Goal: Entertainment & Leisure: Browse casually

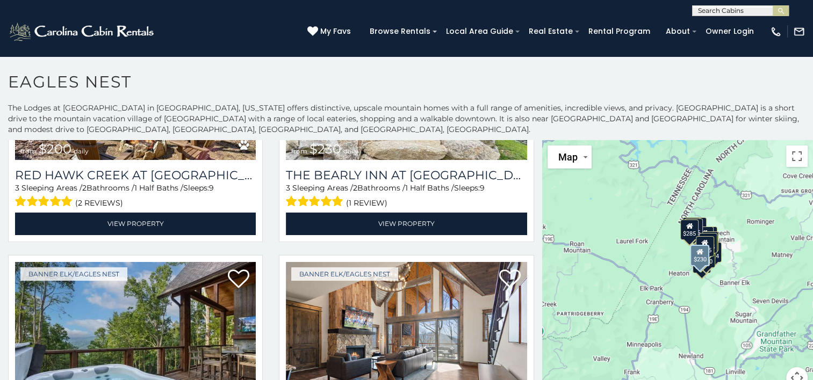
scroll to position [806, 0]
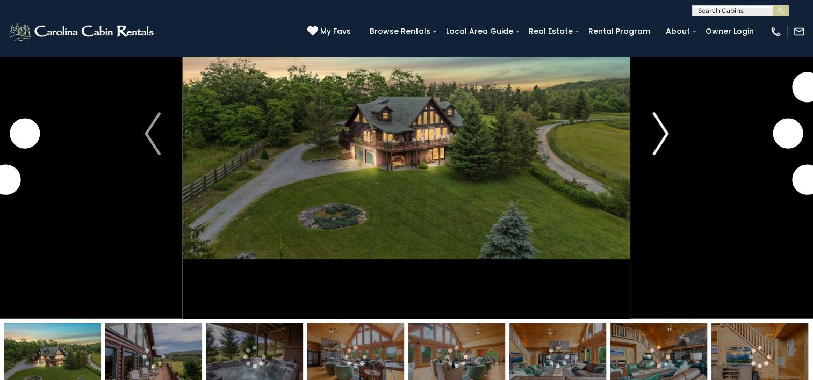
scroll to position [54, 0]
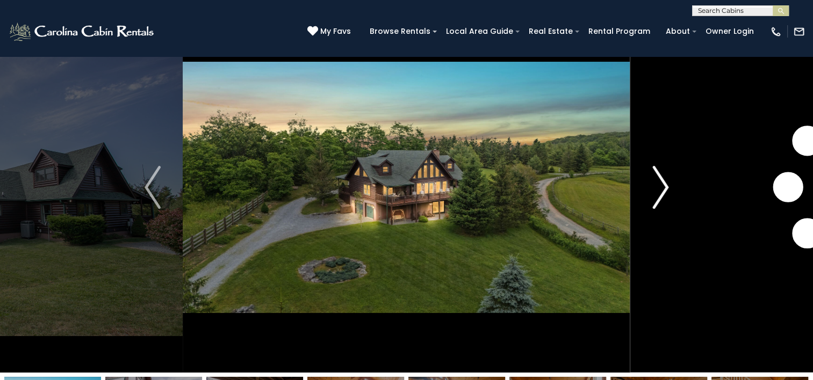
click at [666, 193] on img "Next" at bounding box center [660, 187] width 16 height 43
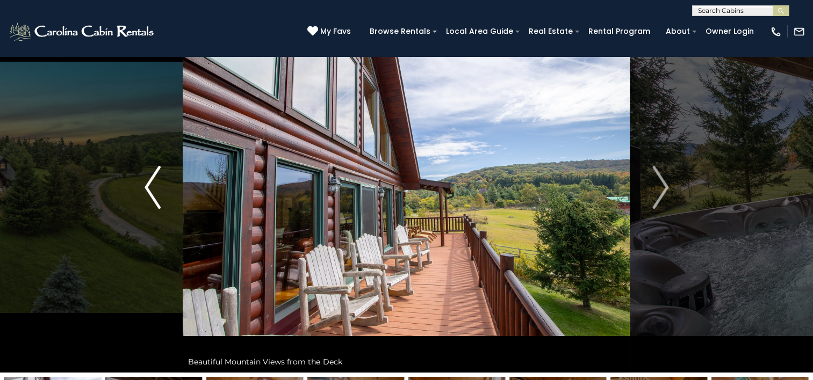
click at [165, 174] on button "Previous" at bounding box center [153, 187] width 60 height 371
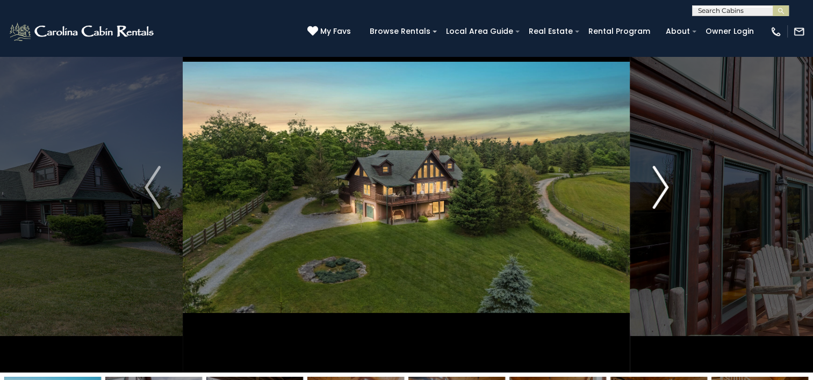
click at [664, 193] on img "Next" at bounding box center [660, 187] width 16 height 43
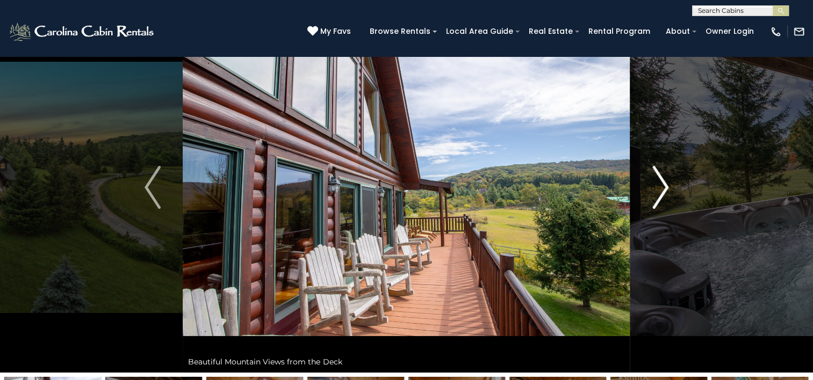
click at [664, 193] on img "Next" at bounding box center [660, 187] width 16 height 43
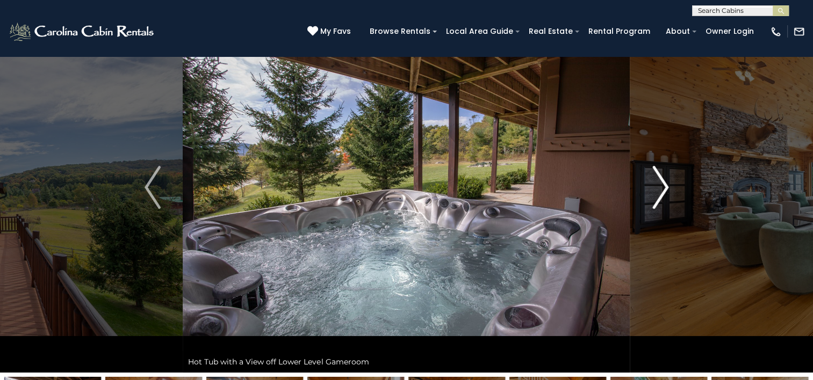
click at [664, 193] on img "Next" at bounding box center [660, 187] width 16 height 43
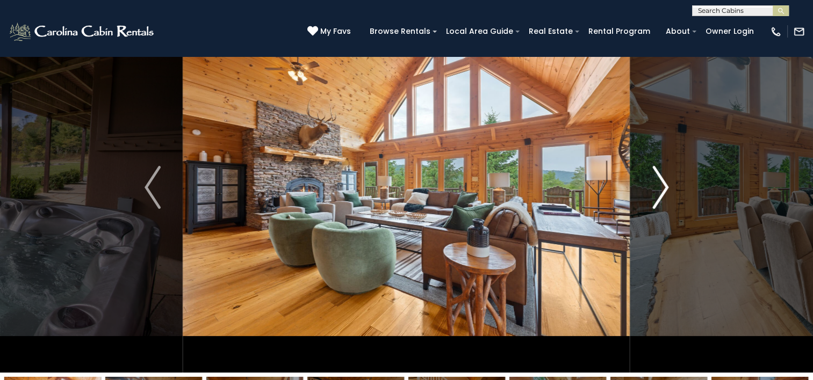
click at [664, 193] on img "Next" at bounding box center [660, 187] width 16 height 43
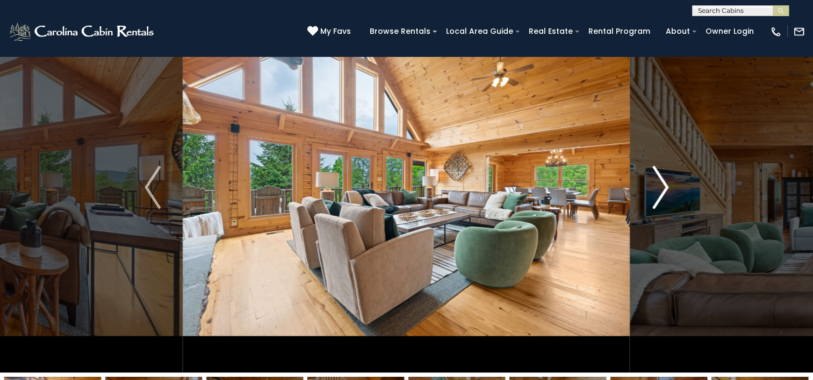
click at [664, 193] on img "Next" at bounding box center [660, 187] width 16 height 43
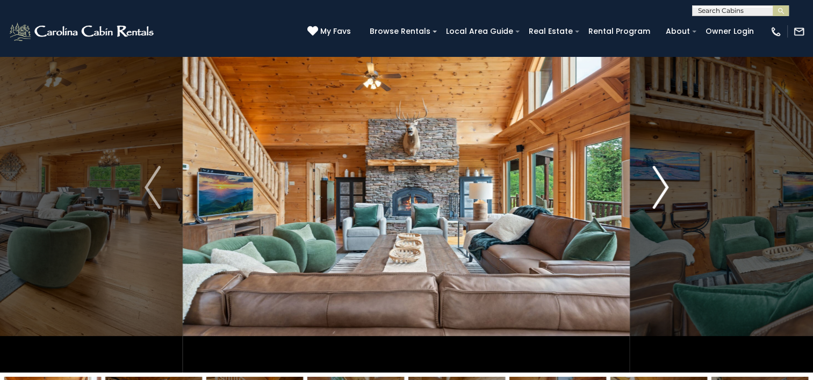
click at [664, 193] on img "Next" at bounding box center [660, 187] width 16 height 43
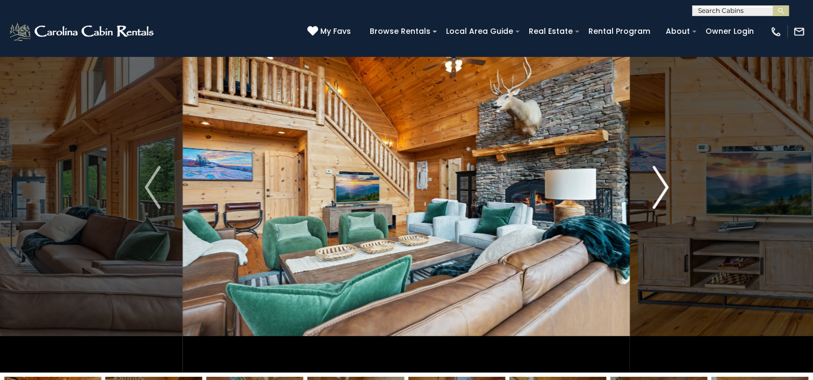
click at [664, 193] on img "Next" at bounding box center [660, 187] width 16 height 43
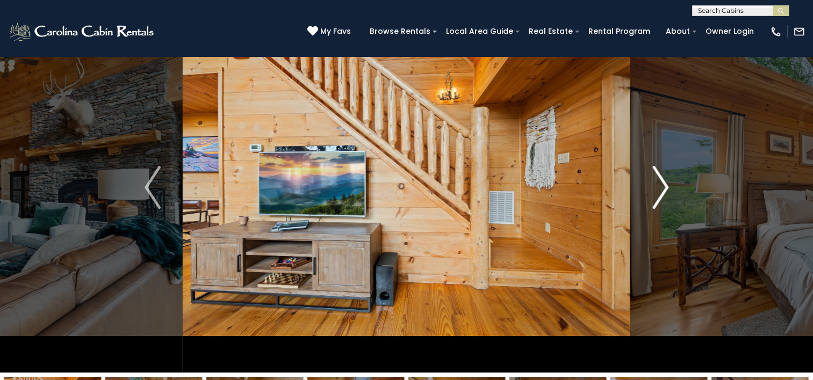
click at [664, 193] on img "Next" at bounding box center [660, 187] width 16 height 43
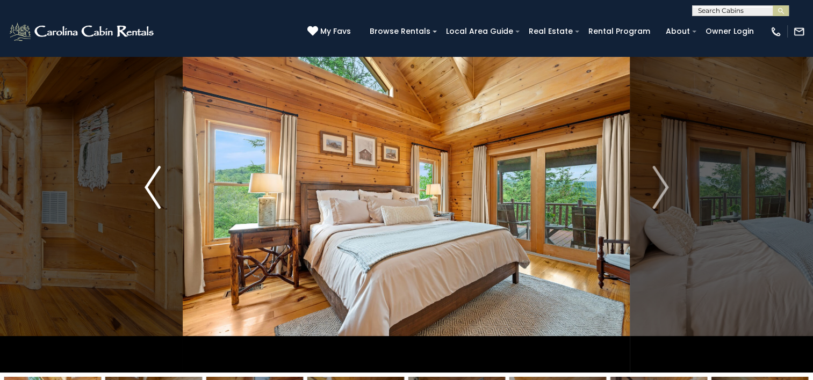
drag, startPoint x: 138, startPoint y: 179, endPoint x: 181, endPoint y: 182, distance: 43.1
click at [138, 179] on button "Previous" at bounding box center [153, 187] width 60 height 371
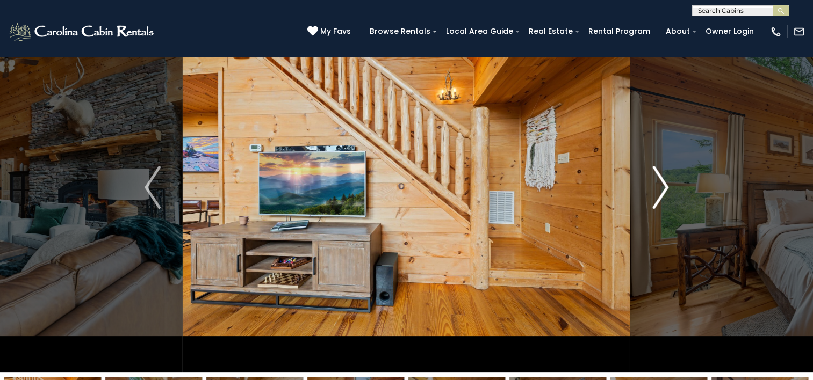
click at [661, 186] on img "Next" at bounding box center [660, 187] width 16 height 43
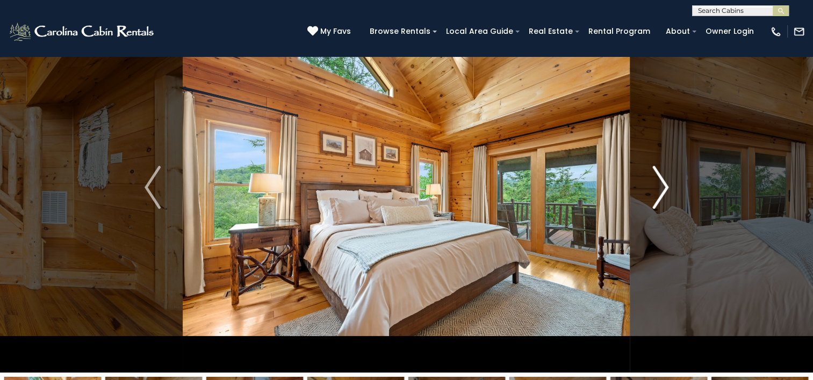
click at [661, 186] on img "Next" at bounding box center [660, 187] width 16 height 43
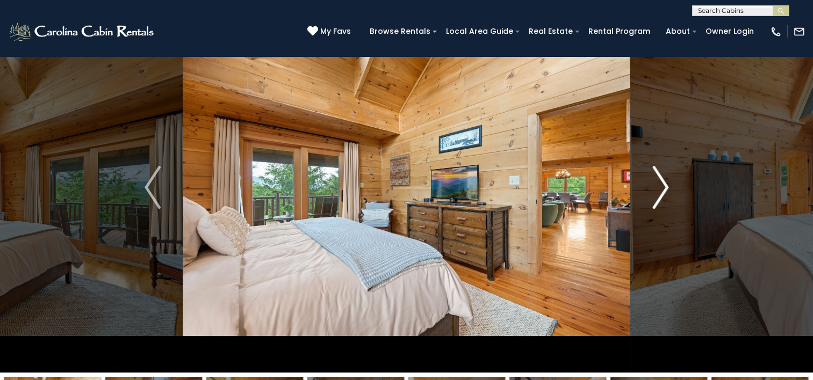
click at [661, 186] on img "Next" at bounding box center [660, 187] width 16 height 43
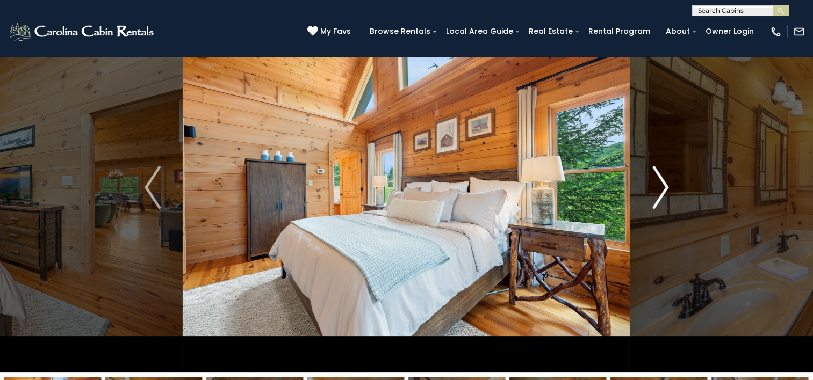
click at [661, 186] on img "Next" at bounding box center [660, 187] width 16 height 43
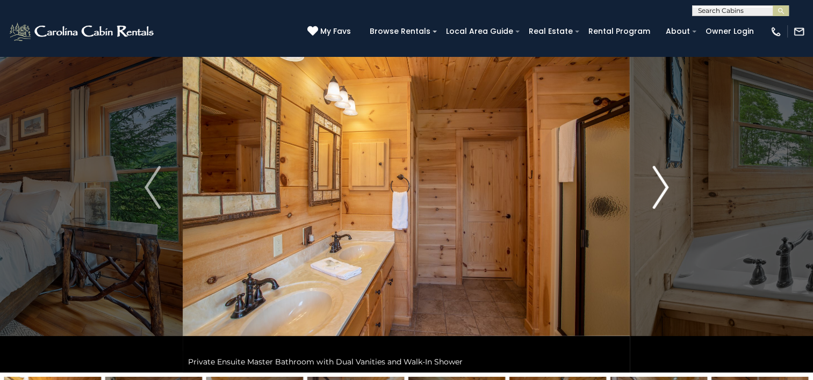
click at [661, 186] on img "Next" at bounding box center [660, 187] width 16 height 43
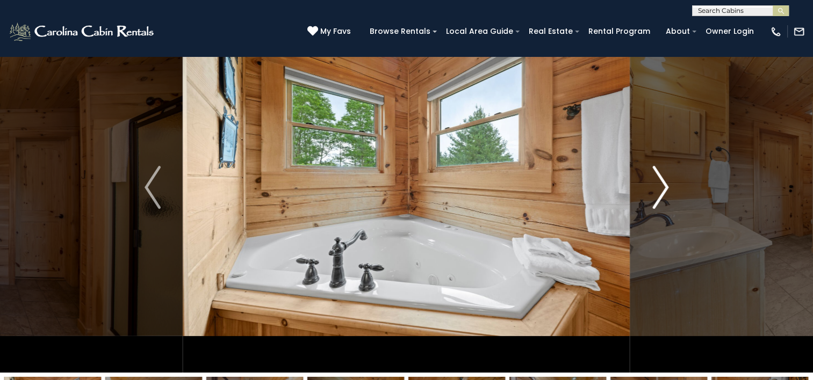
click at [661, 186] on img "Next" at bounding box center [660, 187] width 16 height 43
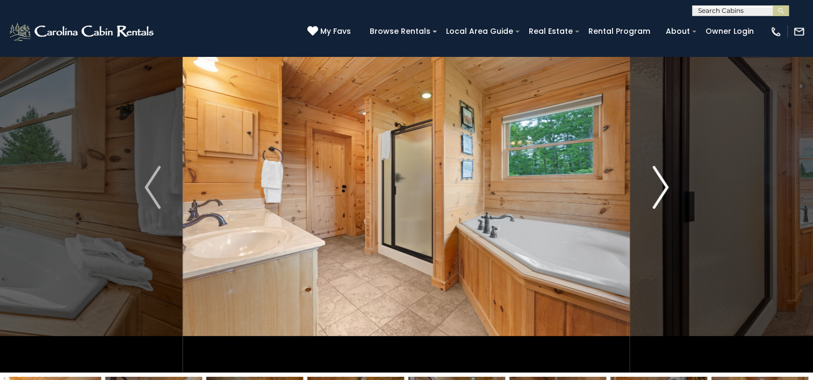
click at [661, 186] on img "Next" at bounding box center [660, 187] width 16 height 43
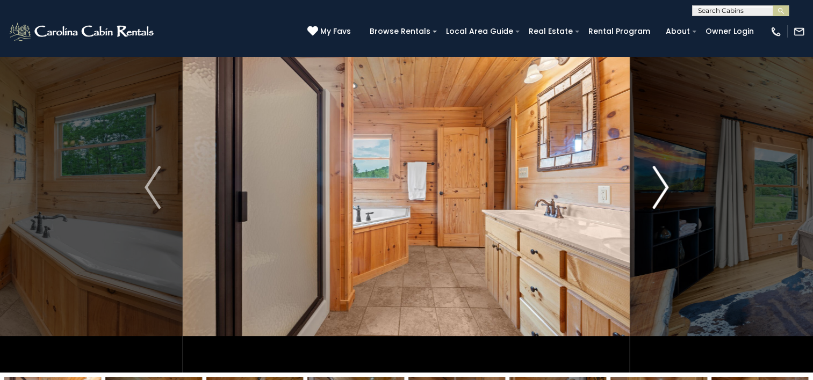
click at [661, 186] on img "Next" at bounding box center [660, 187] width 16 height 43
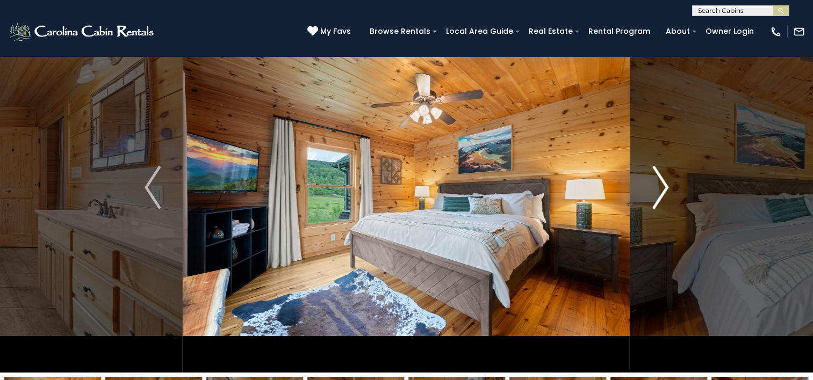
click at [661, 186] on img "Next" at bounding box center [660, 187] width 16 height 43
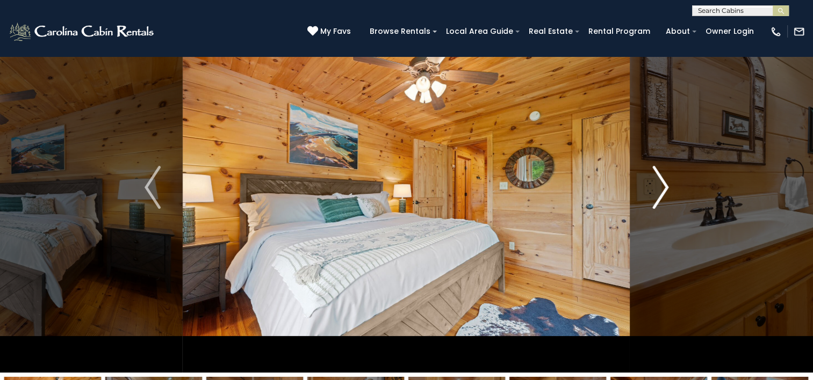
click at [661, 186] on img "Next" at bounding box center [660, 187] width 16 height 43
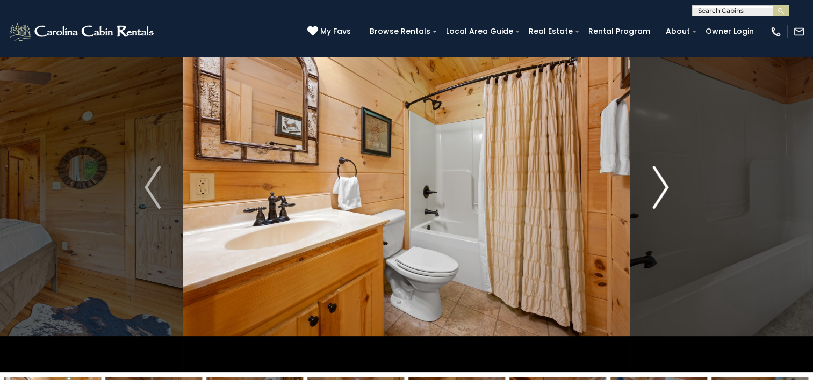
click at [661, 186] on img "Next" at bounding box center [660, 187] width 16 height 43
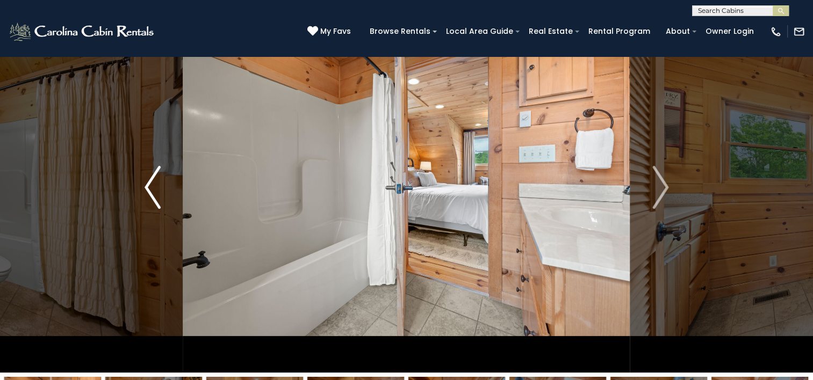
click at [143, 178] on button "Previous" at bounding box center [153, 187] width 60 height 371
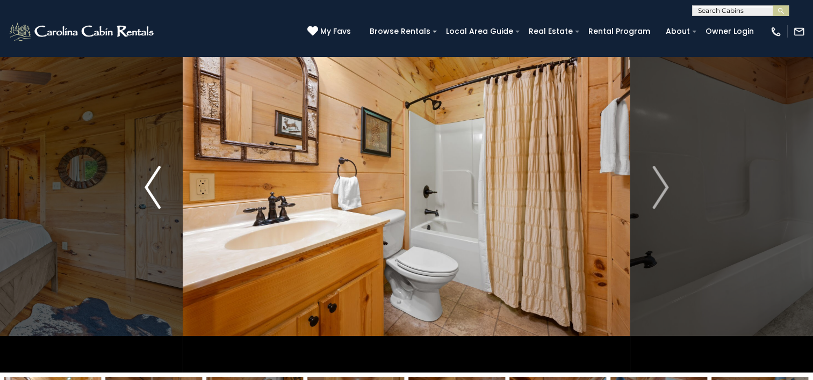
click at [146, 178] on img "Previous" at bounding box center [153, 187] width 16 height 43
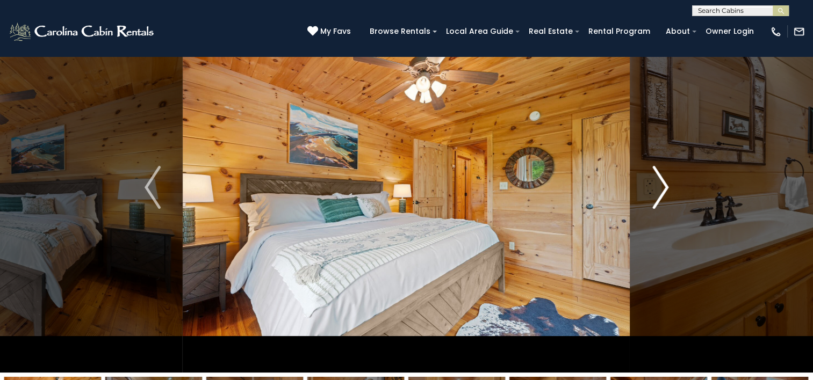
click at [662, 183] on img "Next" at bounding box center [660, 187] width 16 height 43
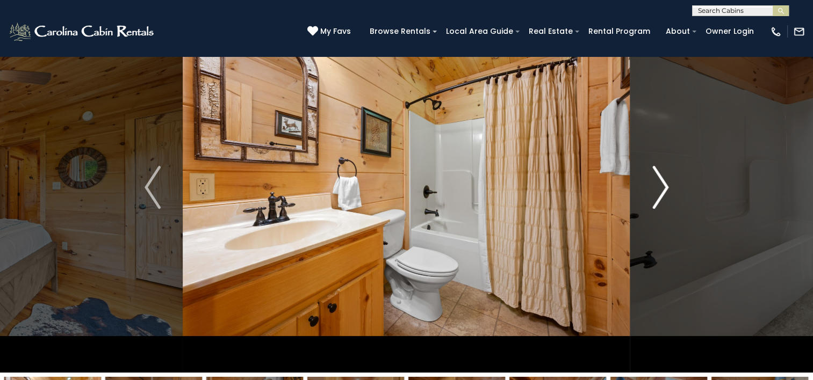
click at [662, 183] on img "Next" at bounding box center [660, 187] width 16 height 43
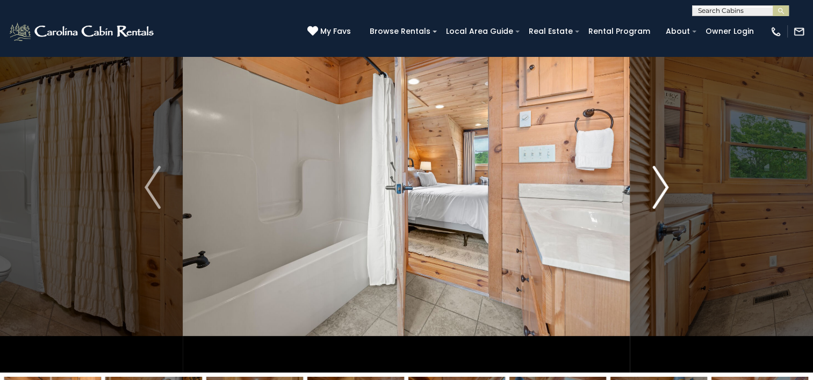
click at [662, 183] on img "Next" at bounding box center [660, 187] width 16 height 43
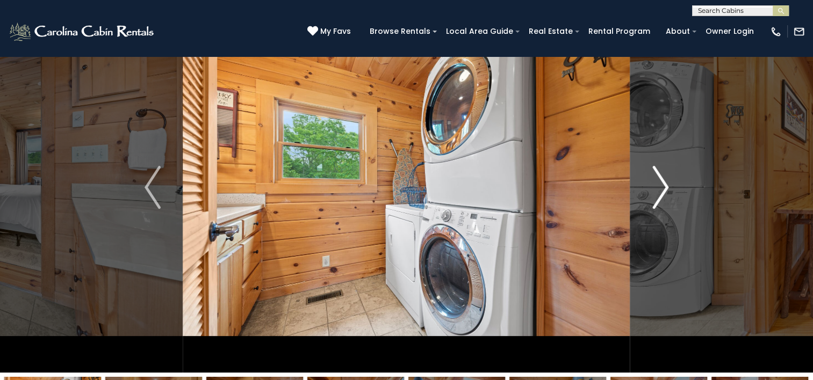
click at [662, 183] on img "Next" at bounding box center [660, 187] width 16 height 43
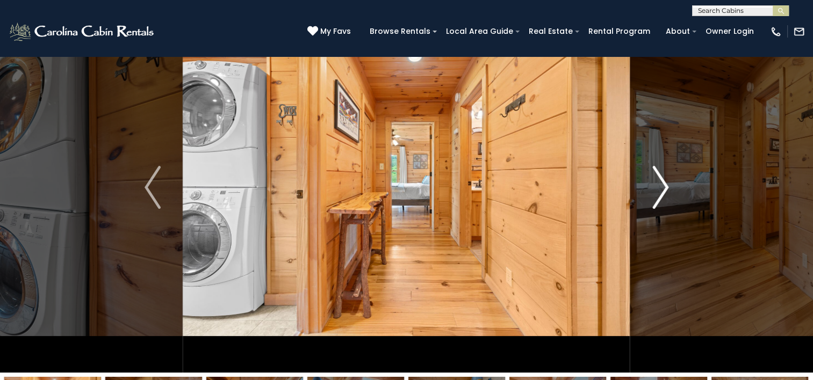
click at [662, 183] on img "Next" at bounding box center [660, 187] width 16 height 43
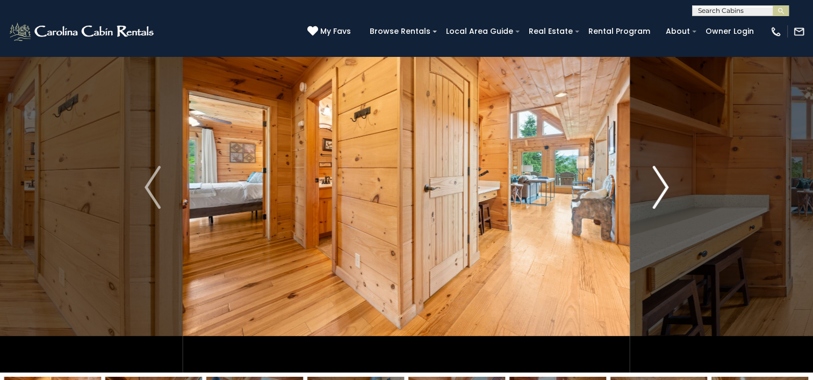
click at [662, 183] on img "Next" at bounding box center [660, 187] width 16 height 43
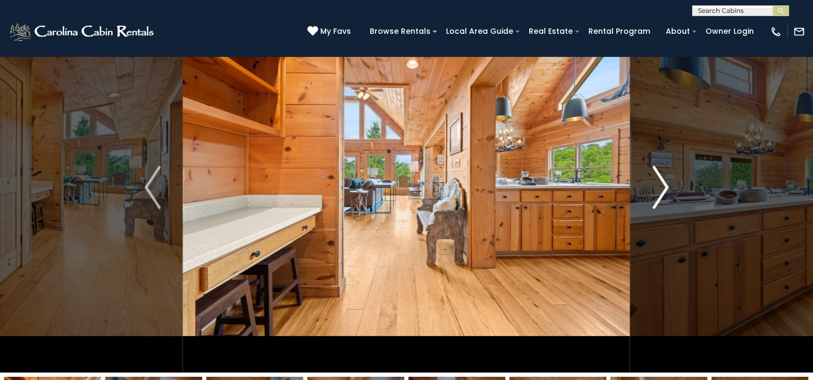
click at [662, 183] on img "Next" at bounding box center [660, 187] width 16 height 43
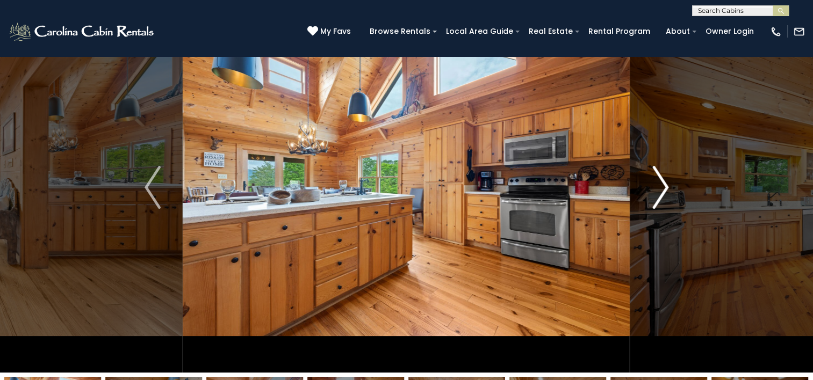
click at [662, 183] on img "Next" at bounding box center [660, 187] width 16 height 43
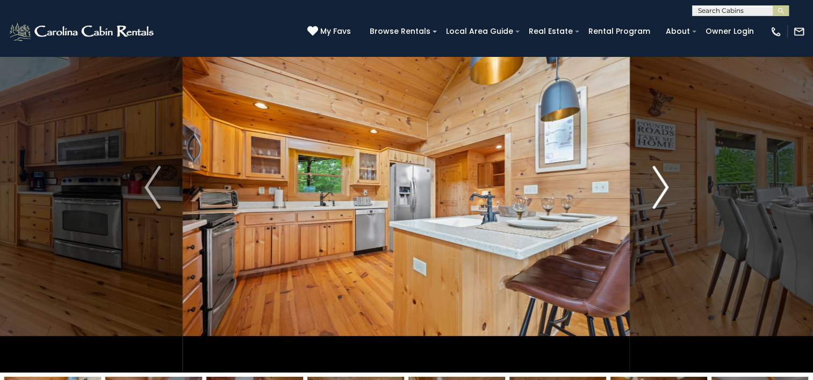
click at [662, 183] on img "Next" at bounding box center [660, 187] width 16 height 43
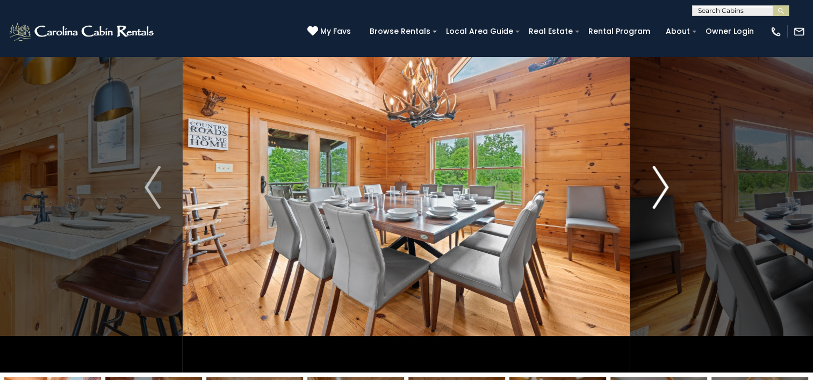
click at [662, 183] on img "Next" at bounding box center [660, 187] width 16 height 43
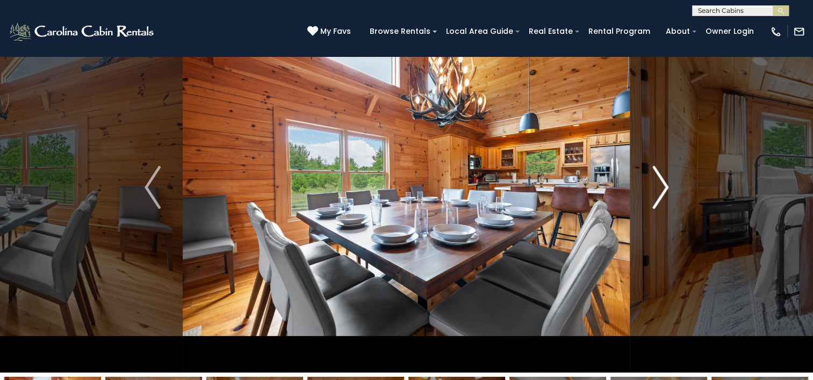
click at [662, 183] on img "Next" at bounding box center [660, 187] width 16 height 43
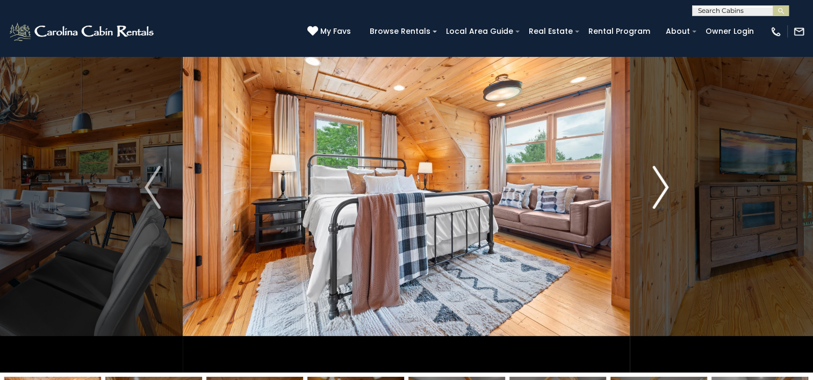
click at [662, 183] on img "Next" at bounding box center [660, 187] width 16 height 43
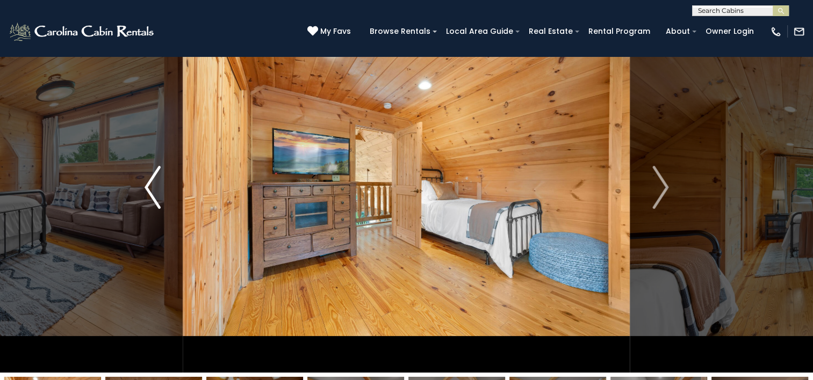
click at [142, 185] on button "Previous" at bounding box center [153, 187] width 60 height 371
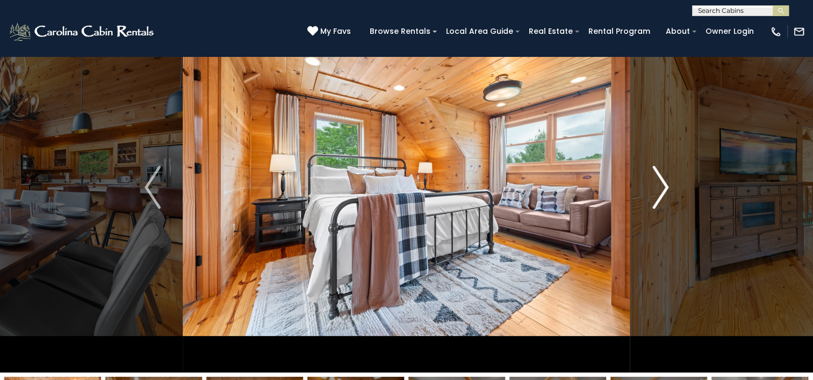
click at [658, 178] on img "Next" at bounding box center [660, 187] width 16 height 43
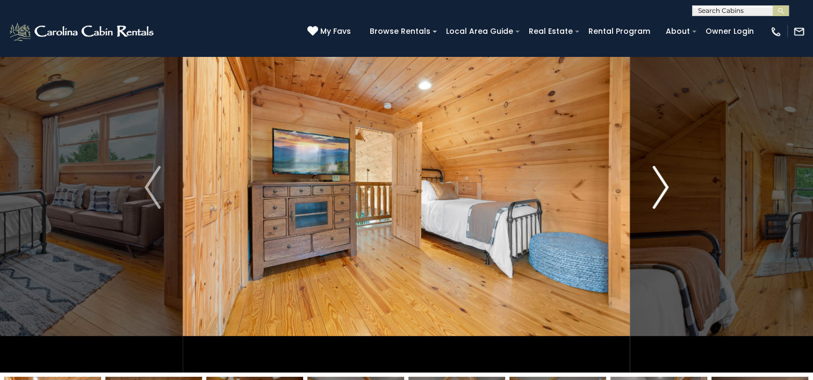
click at [658, 178] on img "Next" at bounding box center [660, 187] width 16 height 43
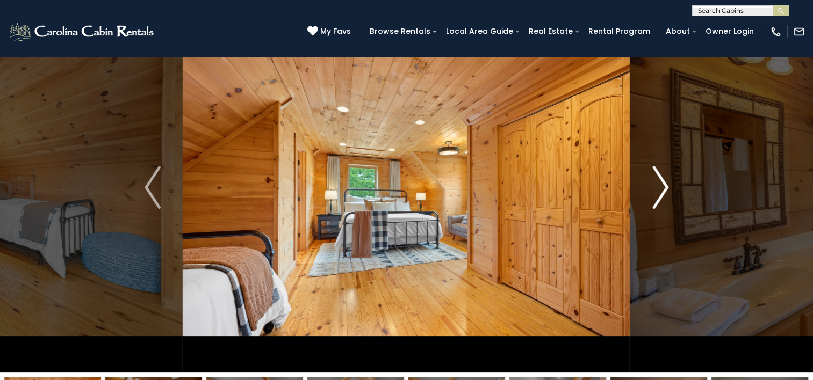
click at [658, 178] on img "Next" at bounding box center [660, 187] width 16 height 43
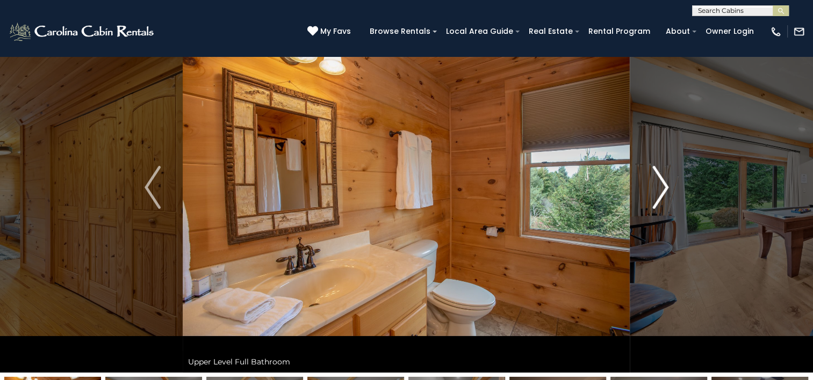
click at [658, 178] on img "Next" at bounding box center [660, 187] width 16 height 43
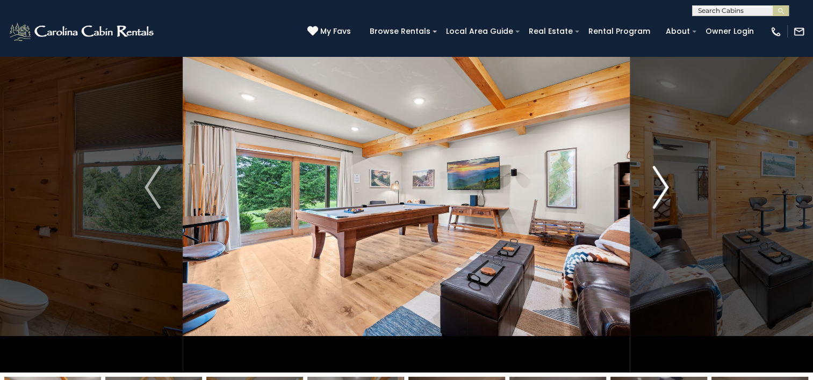
click at [658, 178] on img "Next" at bounding box center [660, 187] width 16 height 43
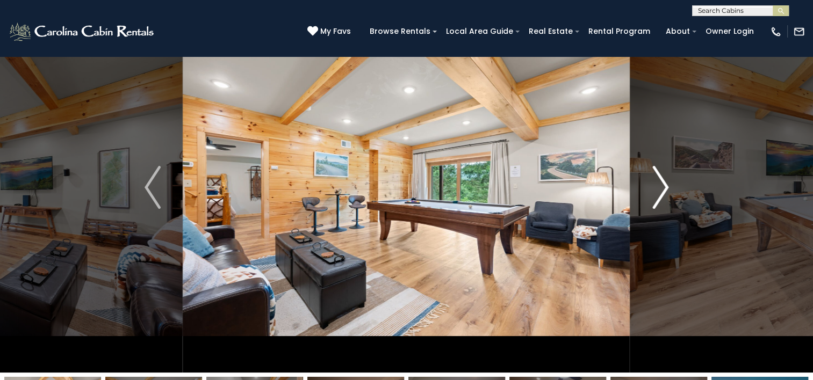
click at [658, 178] on img "Next" at bounding box center [660, 187] width 16 height 43
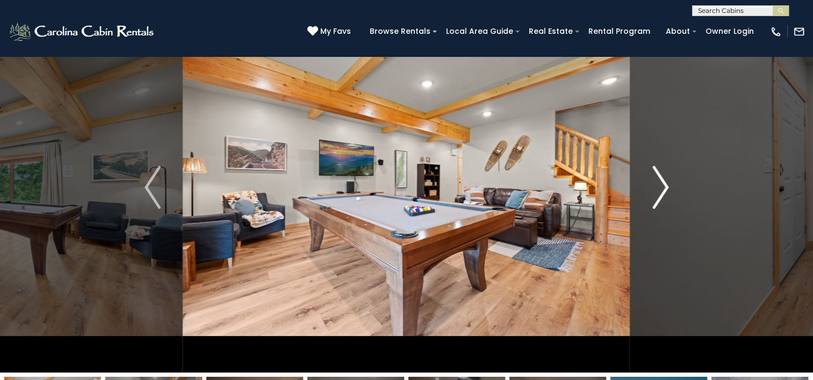
click at [658, 178] on img "Next" at bounding box center [660, 187] width 16 height 43
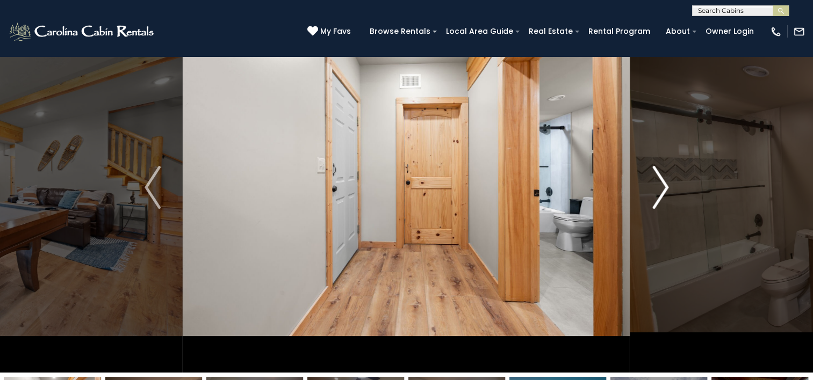
click at [658, 178] on img "Next" at bounding box center [660, 187] width 16 height 43
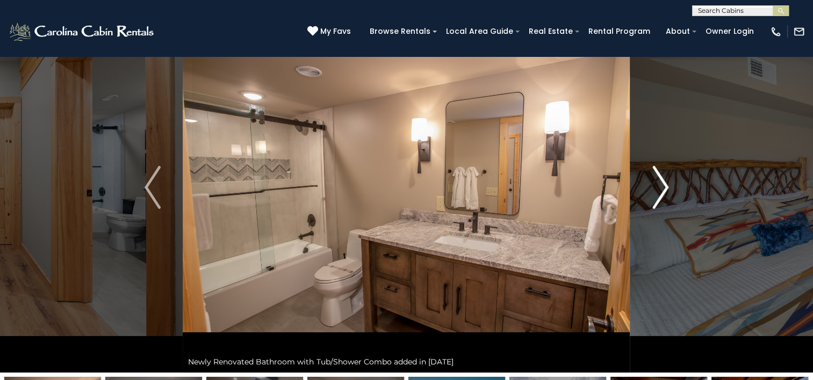
click at [658, 178] on img "Next" at bounding box center [660, 187] width 16 height 43
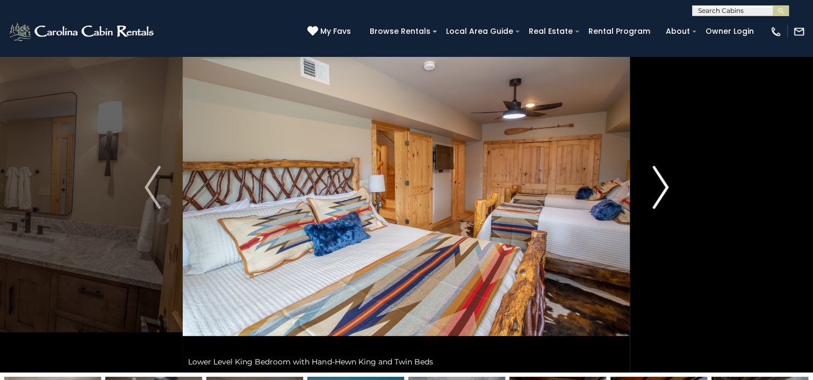
click at [658, 178] on img "Next" at bounding box center [660, 187] width 16 height 43
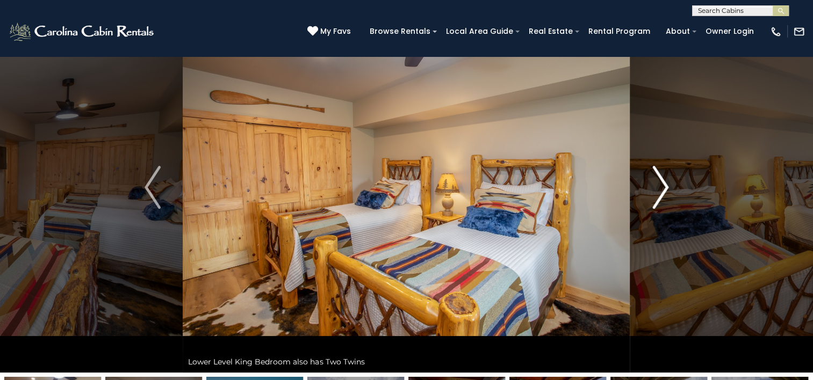
click at [658, 178] on img "Next" at bounding box center [660, 187] width 16 height 43
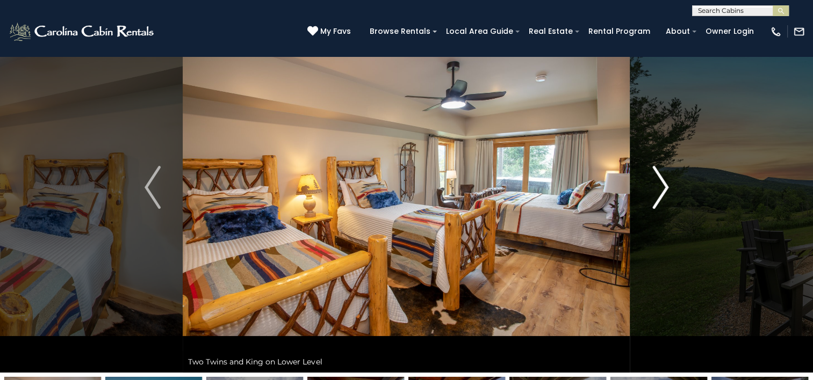
click at [658, 178] on img "Next" at bounding box center [660, 187] width 16 height 43
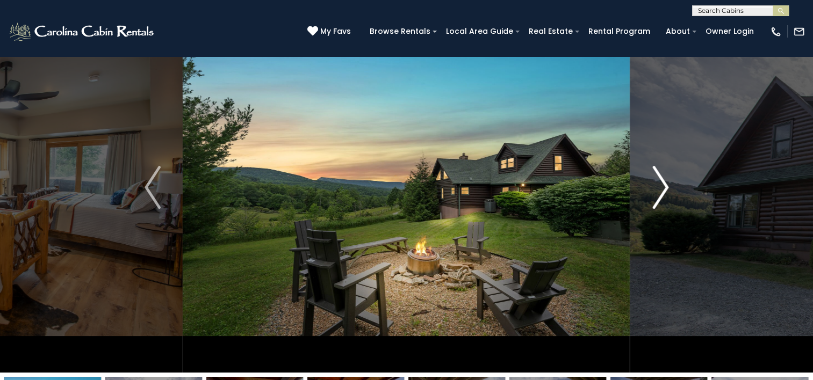
click at [658, 178] on img "Next" at bounding box center [660, 187] width 16 height 43
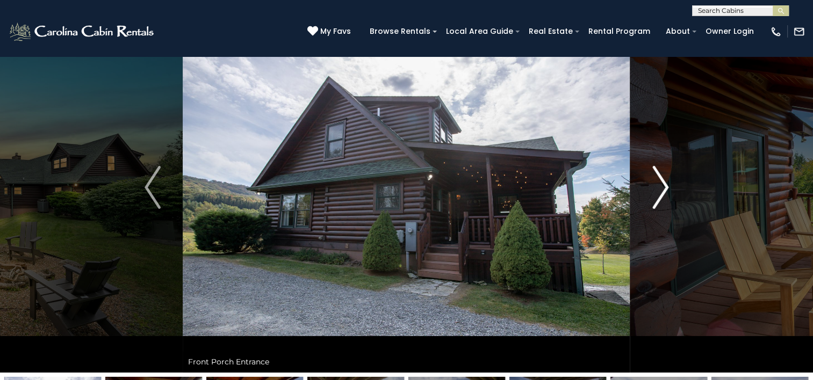
click at [658, 178] on img "Next" at bounding box center [660, 187] width 16 height 43
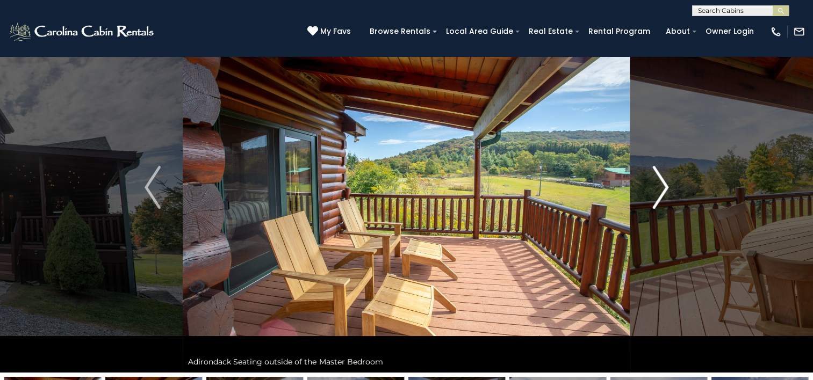
click at [658, 178] on img "Next" at bounding box center [660, 187] width 16 height 43
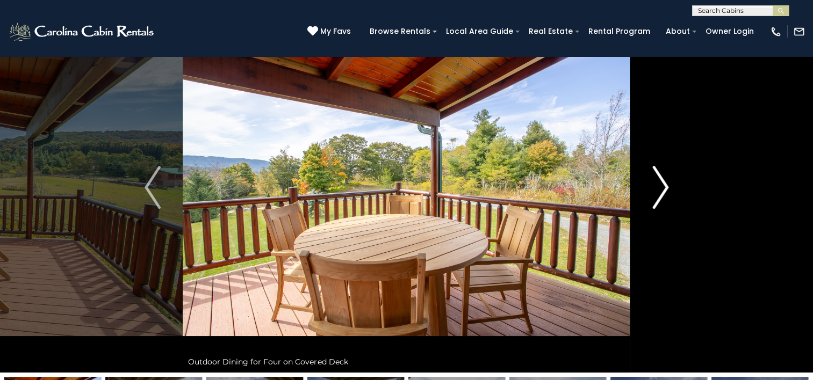
click at [658, 178] on img "Next" at bounding box center [660, 187] width 16 height 43
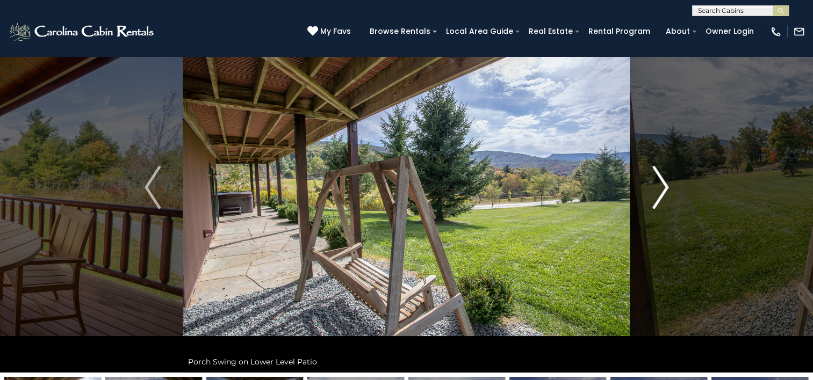
click at [658, 178] on img "Next" at bounding box center [660, 187] width 16 height 43
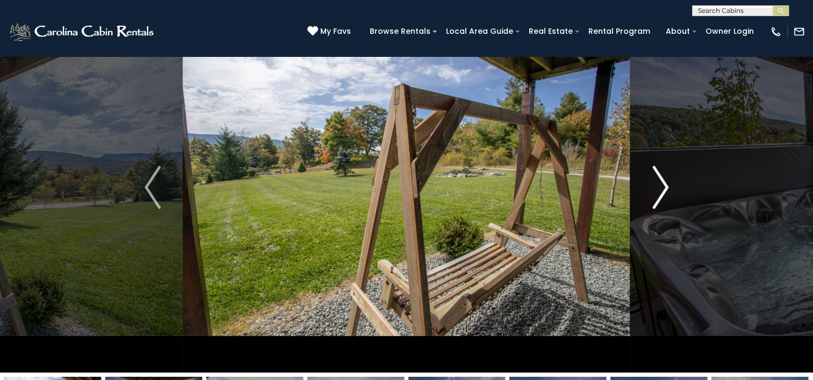
click at [658, 178] on img "Next" at bounding box center [660, 187] width 16 height 43
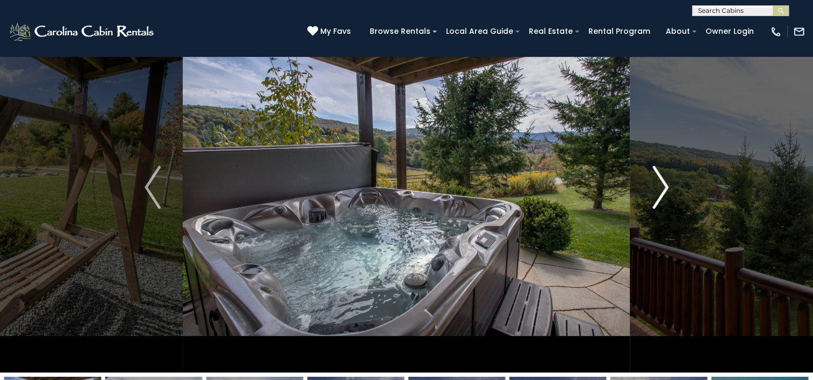
click at [658, 178] on img "Next" at bounding box center [660, 187] width 16 height 43
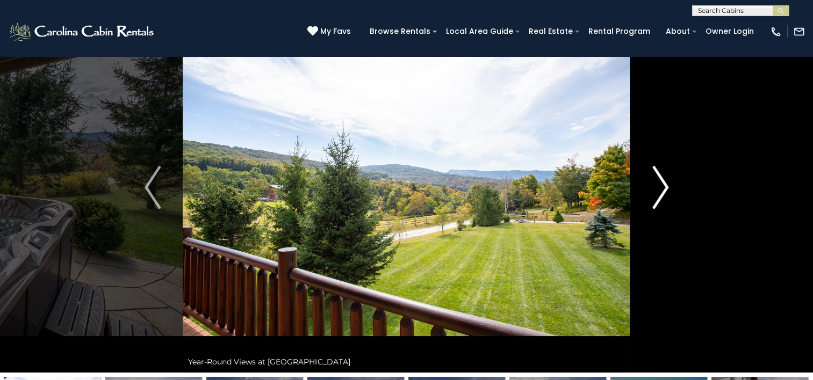
click at [658, 178] on img "Next" at bounding box center [660, 187] width 16 height 43
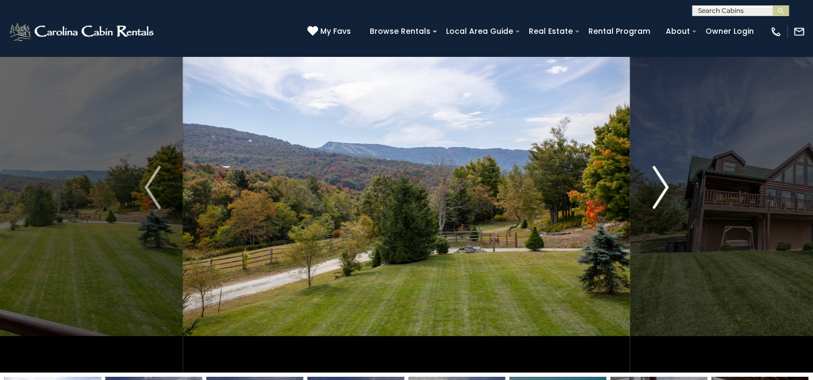
click at [658, 178] on img "Next" at bounding box center [660, 187] width 16 height 43
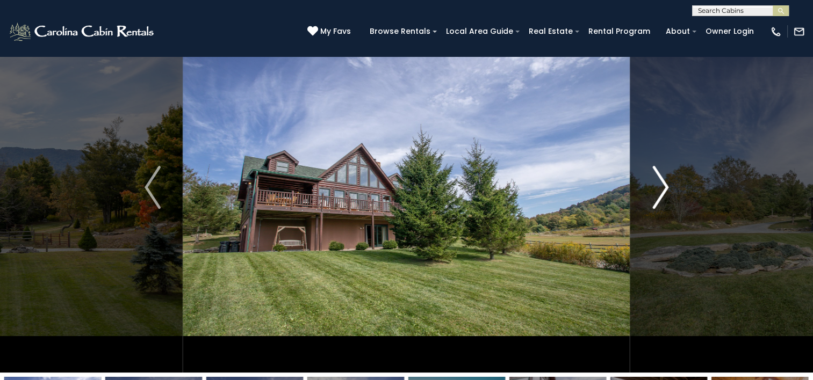
click at [658, 178] on img "Next" at bounding box center [660, 187] width 16 height 43
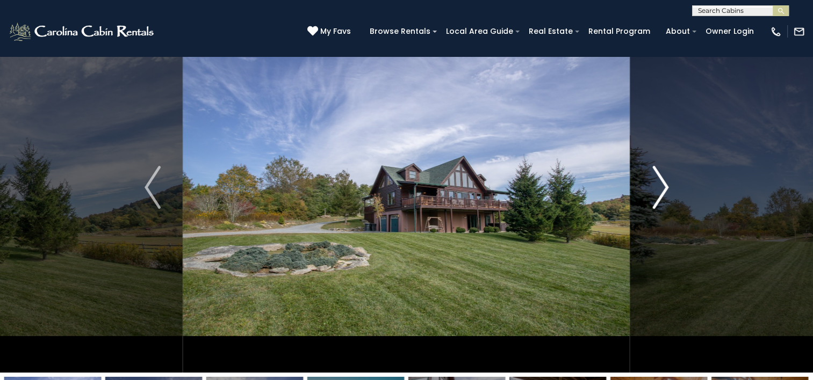
click at [658, 178] on img "Next" at bounding box center [660, 187] width 16 height 43
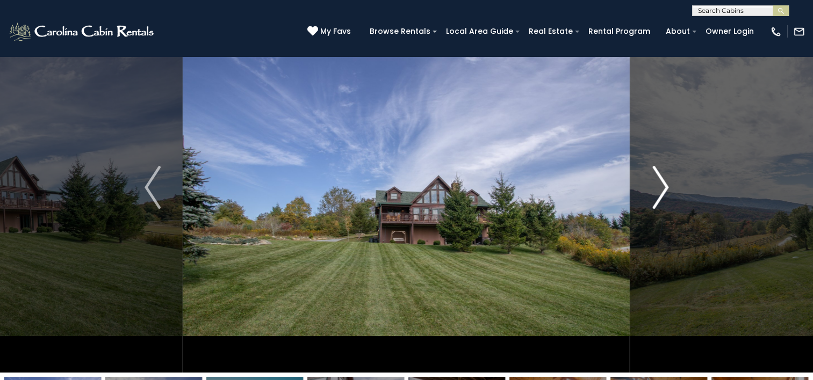
click at [658, 178] on img "Next" at bounding box center [660, 187] width 16 height 43
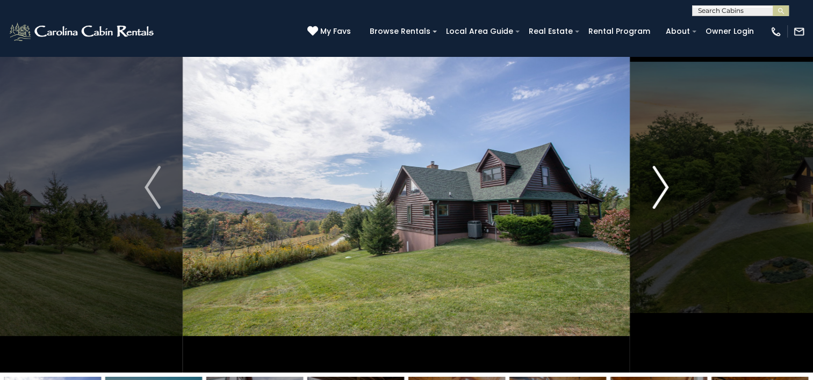
click at [658, 178] on img "Next" at bounding box center [660, 187] width 16 height 43
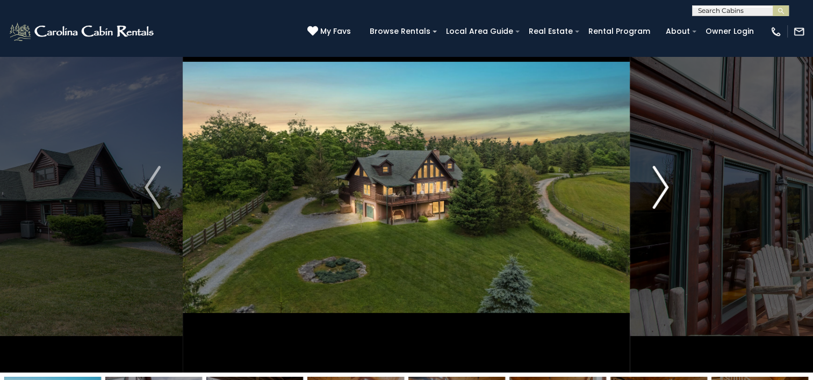
click at [658, 178] on img "Next" at bounding box center [660, 187] width 16 height 43
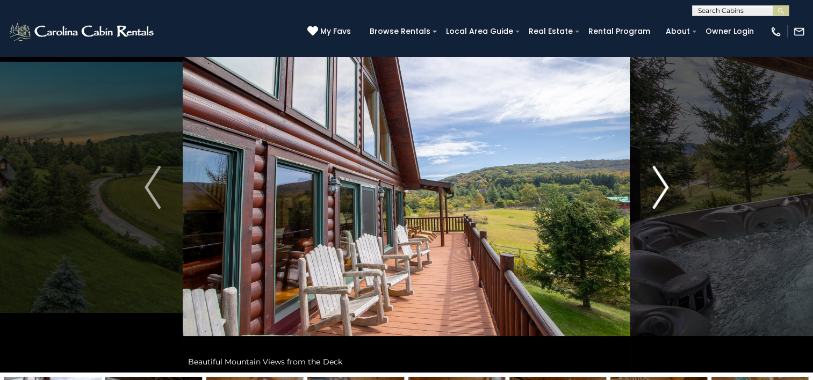
click at [658, 178] on img "Next" at bounding box center [660, 187] width 16 height 43
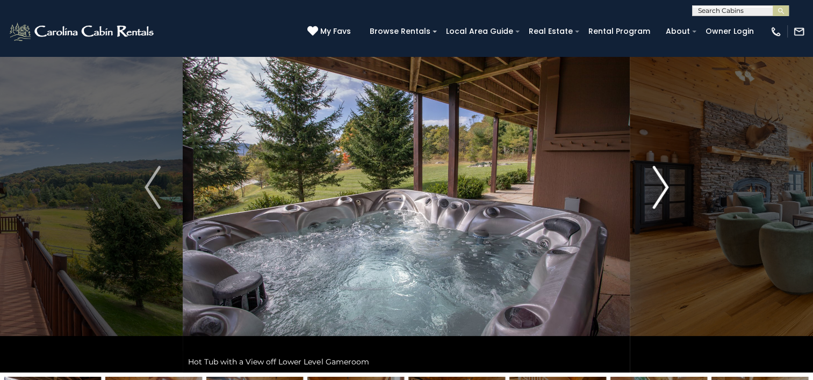
click at [658, 178] on img "Next" at bounding box center [660, 187] width 16 height 43
